Goal: Transaction & Acquisition: Purchase product/service

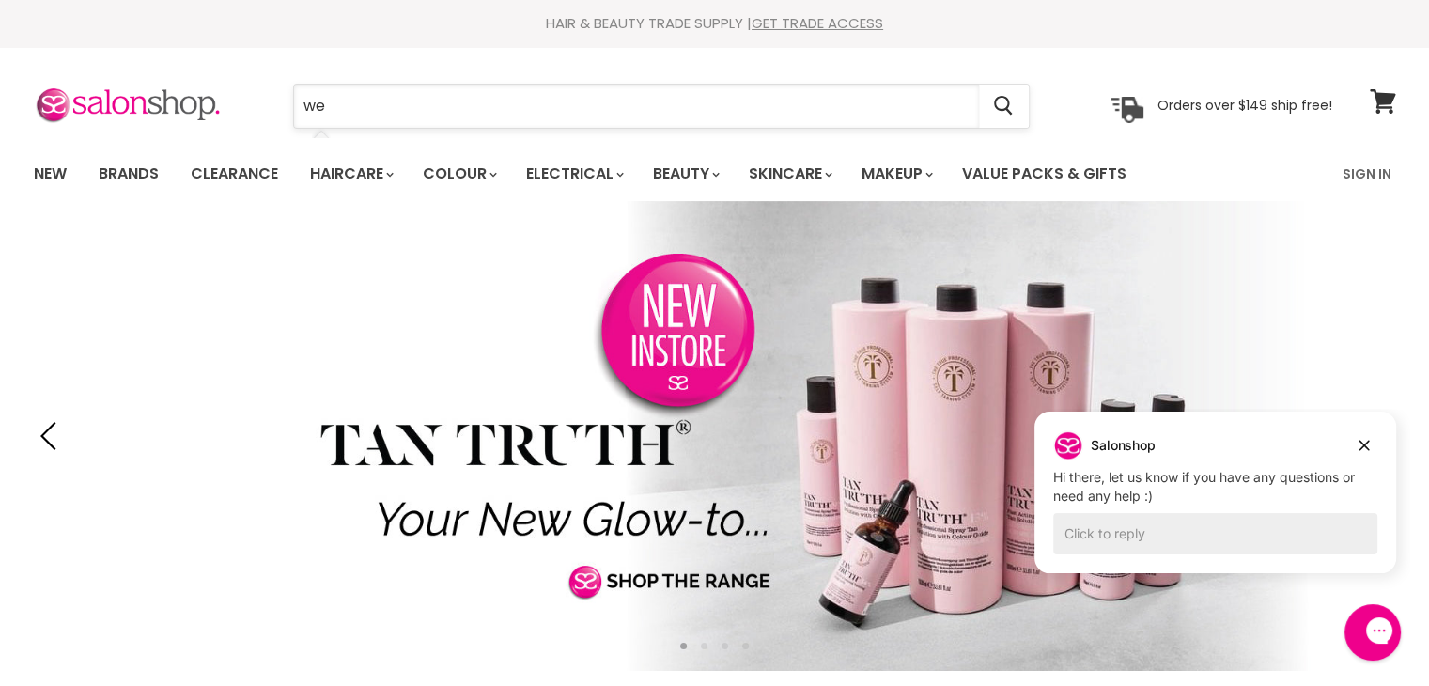
click at [334, 110] on input "we" at bounding box center [636, 106] width 685 height 43
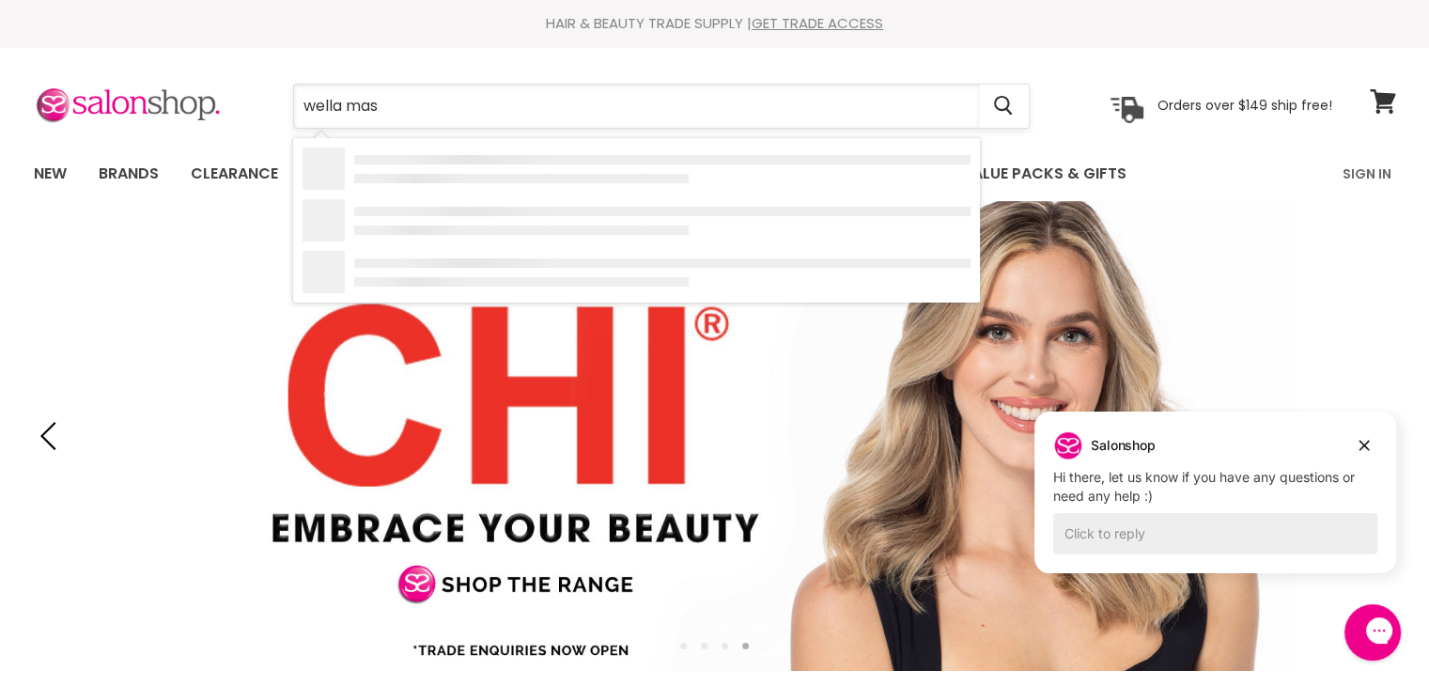
type input "wella mask"
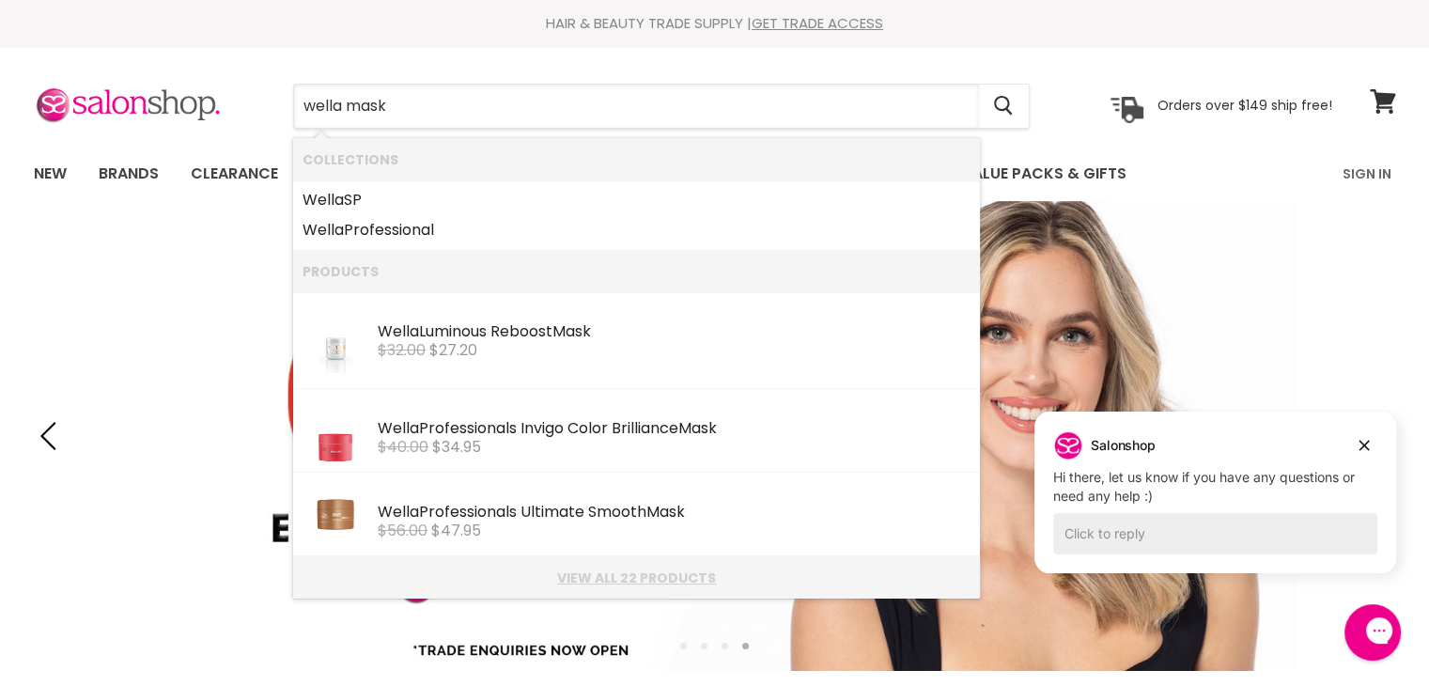
click at [622, 580] on link "View all 22 products" at bounding box center [637, 577] width 668 height 15
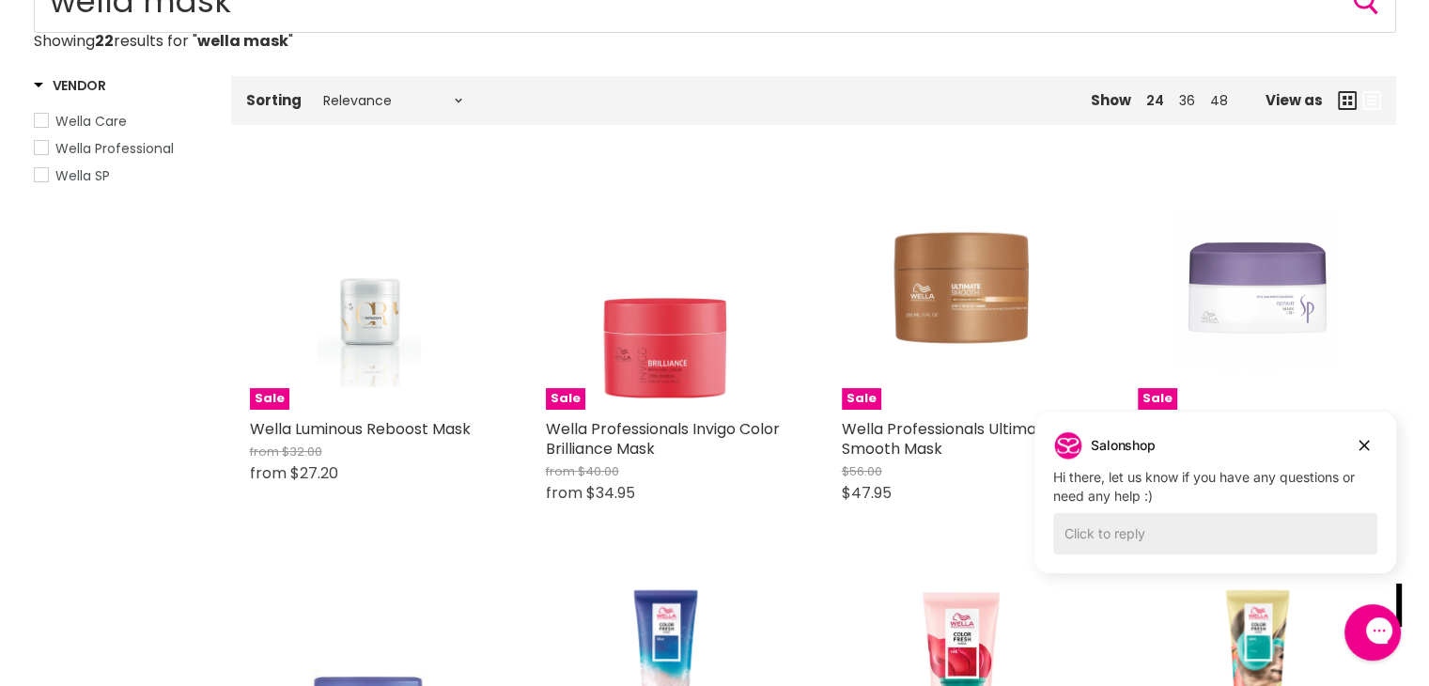
scroll to position [20, 0]
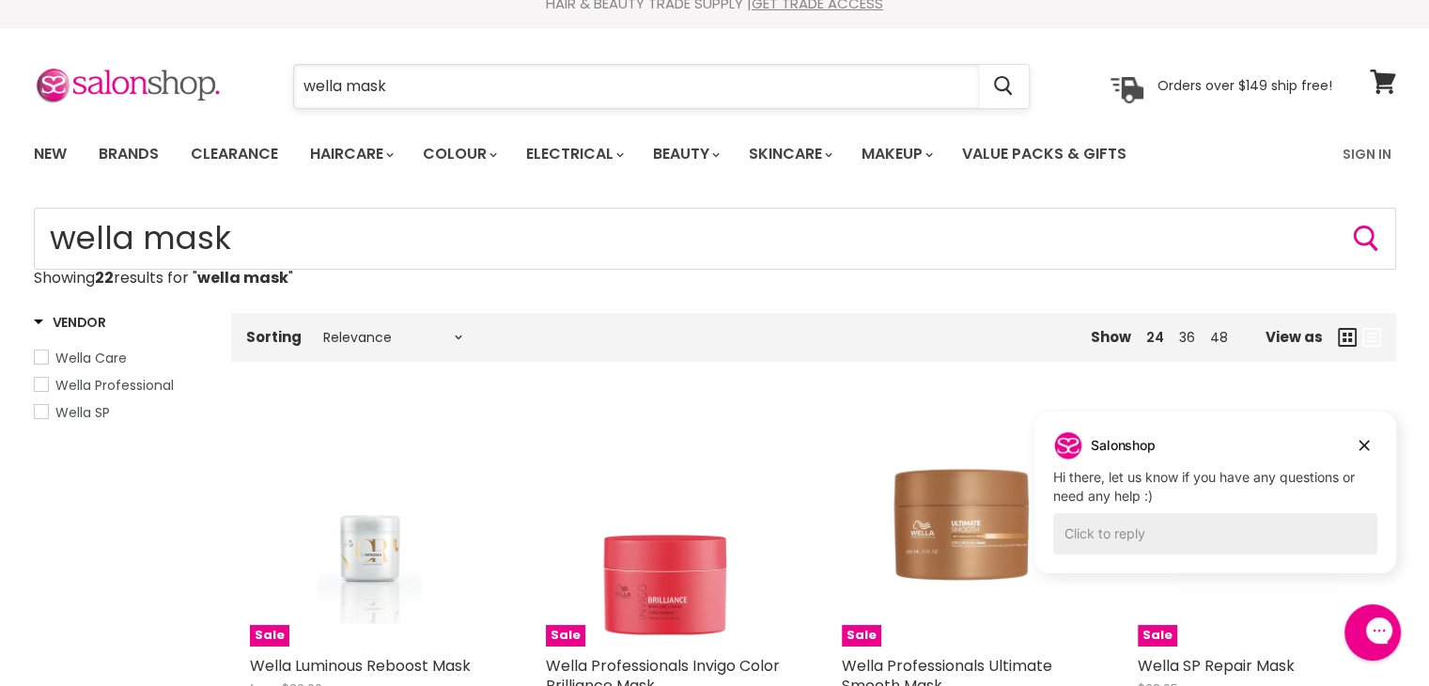
click at [396, 87] on input "wella mask" at bounding box center [636, 86] width 685 height 43
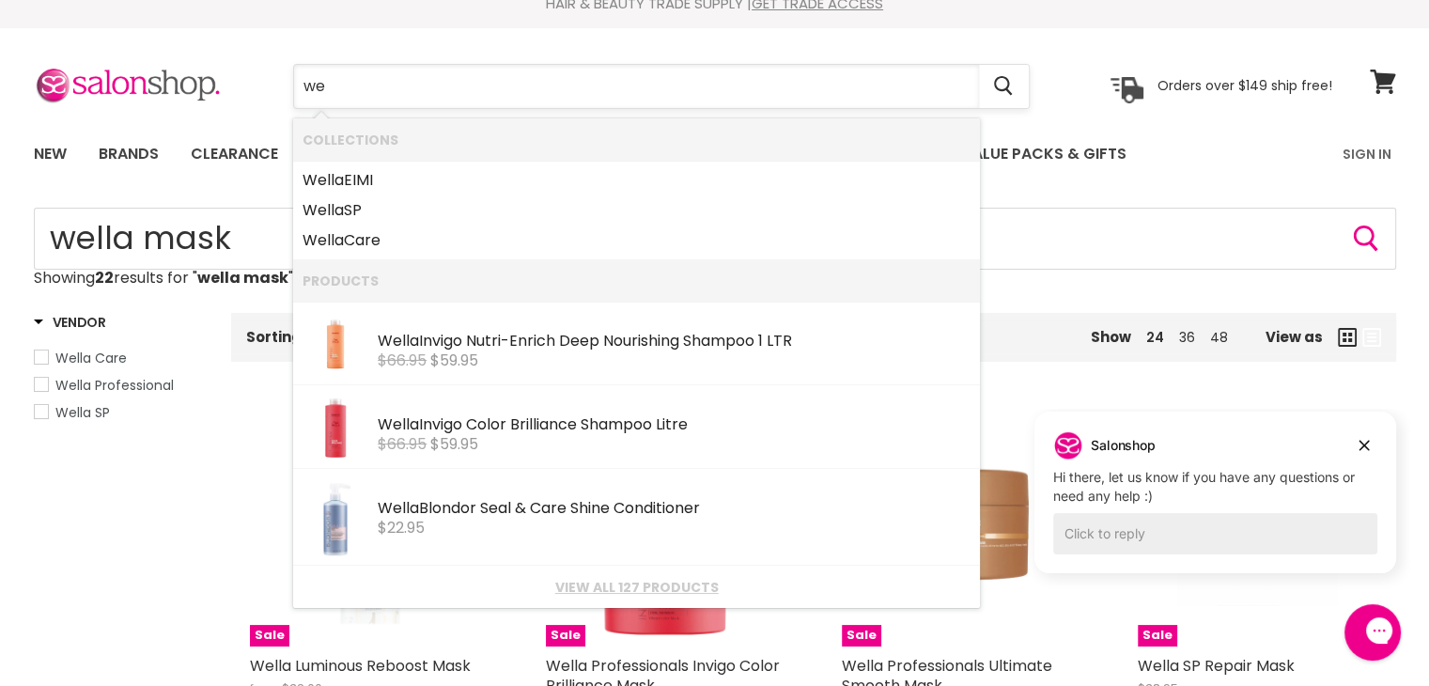
type input "w"
